Goal: Task Accomplishment & Management: Use online tool/utility

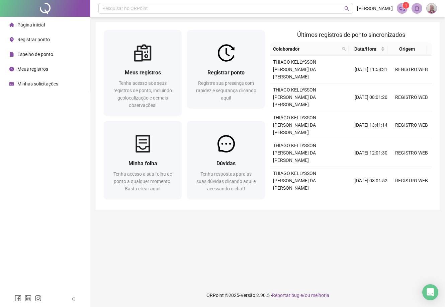
click at [221, 77] on div "Registrar ponto Registre sua presença com rapidez e segurança clicando aqui!" at bounding box center [226, 84] width 62 height 33
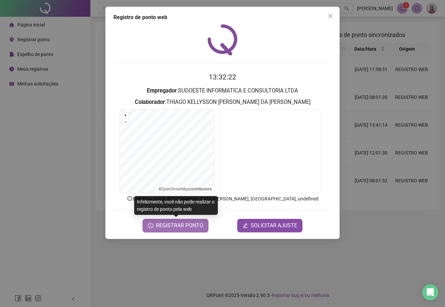
click at [200, 226] on span "REGISTRAR PONTO" at bounding box center [179, 225] width 47 height 8
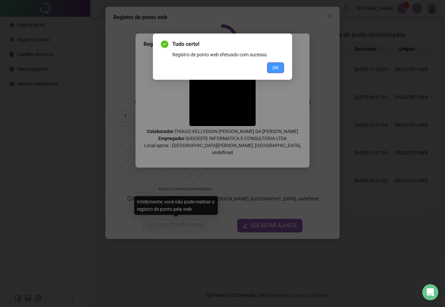
click at [275, 68] on span "OK" at bounding box center [276, 67] width 6 height 7
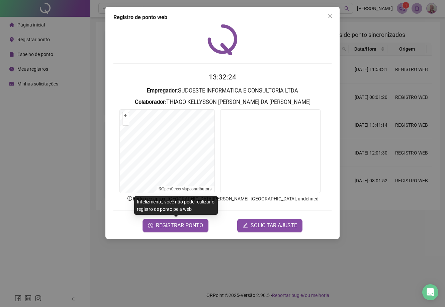
click at [54, 99] on div "Registro [PERSON_NAME] web 13:32:24 Empregador : SUDOESTE INFORMATICA E CONSULT…" at bounding box center [222, 153] width 445 height 307
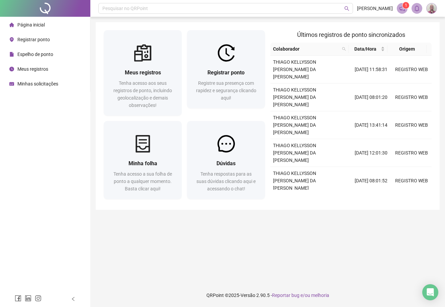
click at [40, 84] on span "Minhas solicitações" at bounding box center [37, 83] width 41 height 5
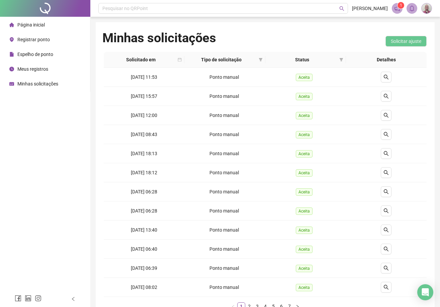
click at [29, 24] on span "Página inicial" at bounding box center [30, 24] width 27 height 5
